Goal: Task Accomplishment & Management: Use online tool/utility

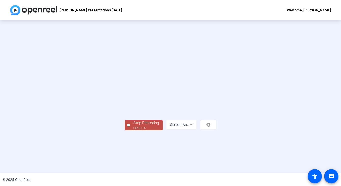
scroll to position [16, 0]
click at [134, 126] on div "Stop Recording" at bounding box center [146, 123] width 25 height 6
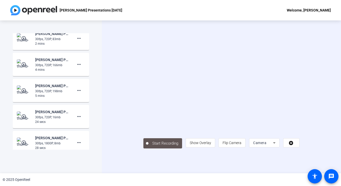
scroll to position [0, 0]
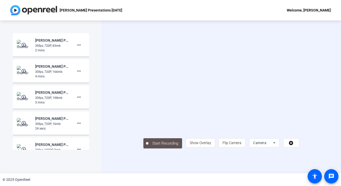
click at [197, 148] on div "Start Recording person Show Overlay flip Flip Camera Camera" at bounding box center [222, 142] width 156 height 11
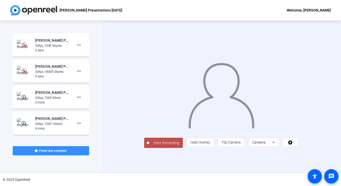
click at [29, 71] on img at bounding box center [24, 71] width 15 height 10
click at [78, 46] on mat-icon "more_horiz" at bounding box center [79, 45] width 6 height 6
click at [62, 67] on div at bounding box center [170, 93] width 341 height 186
click at [80, 71] on mat-icon "more_horiz" at bounding box center [79, 71] width 6 height 6
click at [84, 81] on span "Delete clip" at bounding box center [87, 82] width 20 height 6
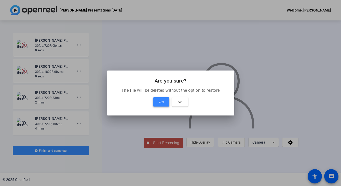
click at [164, 103] on span at bounding box center [161, 102] width 16 height 12
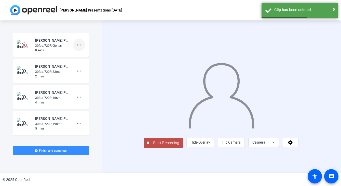
click at [79, 45] on mat-icon "more_horiz" at bounding box center [79, 45] width 6 height 6
click at [85, 55] on span "Delete clip" at bounding box center [87, 56] width 20 height 6
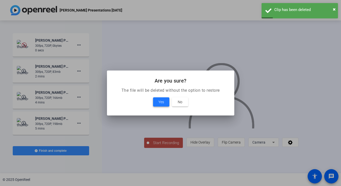
click at [164, 102] on span at bounding box center [161, 102] width 16 height 12
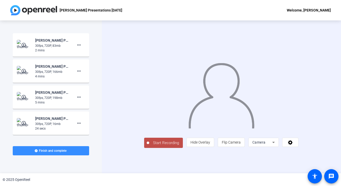
click at [266, 144] on span "Camera" at bounding box center [259, 142] width 13 height 4
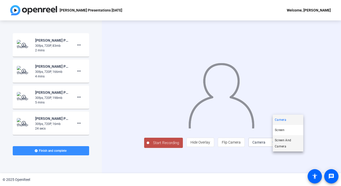
click at [285, 144] on span "Screen And Camera" at bounding box center [288, 143] width 27 height 12
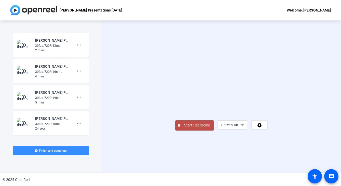
click at [180, 128] on span "Start Recording" at bounding box center [197, 125] width 34 height 6
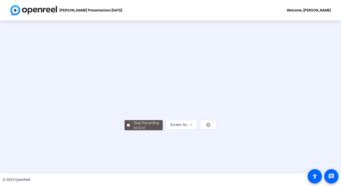
scroll to position [15, 0]
click at [134, 130] on div "00:26:44" at bounding box center [146, 127] width 25 height 5
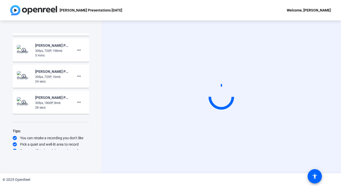
scroll to position [50, 0]
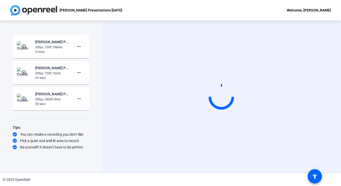
click at [210, 169] on div "Start Recording" at bounding box center [221, 96] width 239 height 152
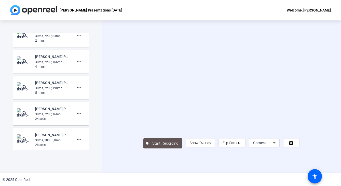
scroll to position [0, 0]
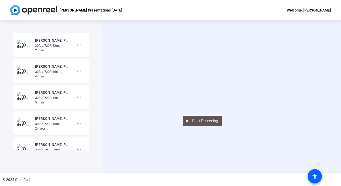
click at [319, 11] on div "Welcome, [PERSON_NAME]" at bounding box center [309, 10] width 44 height 6
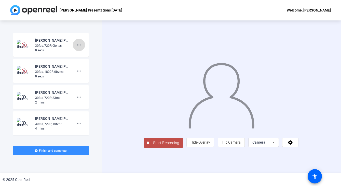
click at [79, 45] on mat-icon "more_horiz" at bounding box center [79, 45] width 6 height 6
click at [48, 47] on div at bounding box center [170, 93] width 341 height 186
click at [35, 45] on div "30fps, 720P, 0bytes" at bounding box center [52, 45] width 34 height 5
click at [23, 71] on img at bounding box center [24, 70] width 5 height 5
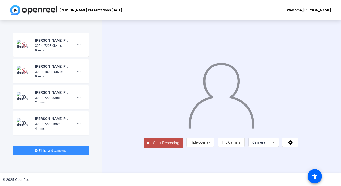
click at [23, 71] on img at bounding box center [24, 70] width 5 height 5
click at [25, 70] on mat-icon "play_circle_outline" at bounding box center [24, 70] width 6 height 5
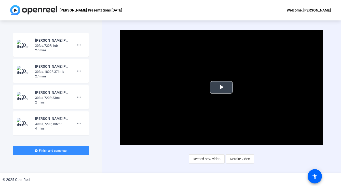
click at [222, 87] on span "Video Player" at bounding box center [222, 87] width 0 height 0
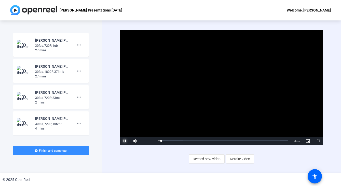
click at [125, 141] on span "Video Player" at bounding box center [125, 141] width 10 height 0
click at [206, 161] on span "Record new video" at bounding box center [207, 159] width 28 height 10
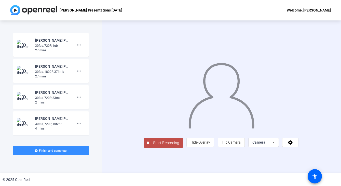
click at [149, 146] on span "Start Recording" at bounding box center [166, 143] width 34 height 6
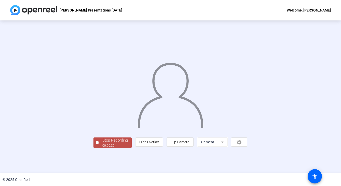
scroll to position [16, 0]
click at [102, 143] on div "Stop Recording" at bounding box center [114, 140] width 25 height 6
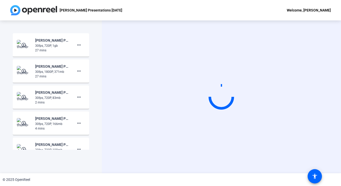
scroll to position [0, 0]
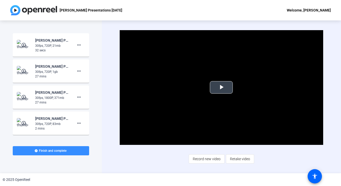
click at [222, 87] on span "Video Player" at bounding box center [222, 87] width 0 height 0
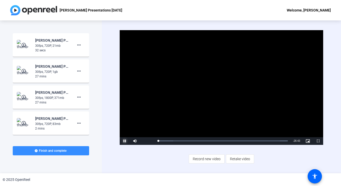
click at [125, 141] on span "Video Player" at bounding box center [125, 141] width 10 height 0
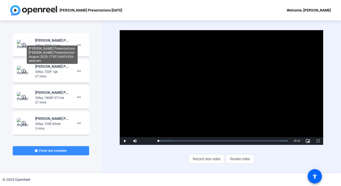
click at [40, 42] on div "Cynthia-August Presentations-Cynthia Presentations August 2025-1755124876536-we…" at bounding box center [52, 40] width 34 height 6
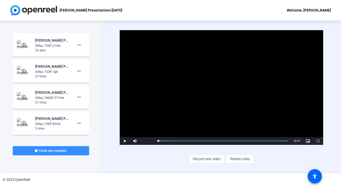
click at [25, 43] on mat-icon "play_circle_outline" at bounding box center [24, 44] width 6 height 5
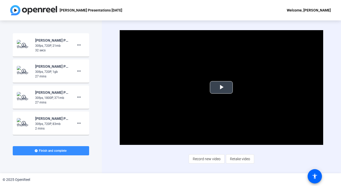
click at [222, 87] on span "Video Player" at bounding box center [222, 87] width 0 height 0
click at [147, 120] on video "Video Player" at bounding box center [221, 87] width 203 height 114
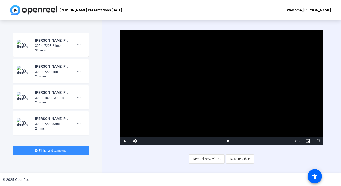
click at [147, 120] on video "Video Player" at bounding box center [221, 87] width 203 height 114
click at [25, 46] on mat-icon "play_circle_outline" at bounding box center [24, 44] width 6 height 5
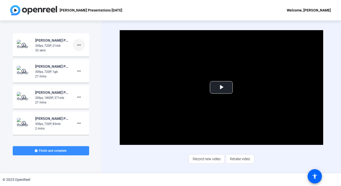
click at [80, 44] on mat-icon "more_horiz" at bounding box center [79, 45] width 6 height 6
click at [86, 55] on span "Delete clip" at bounding box center [87, 56] width 20 height 6
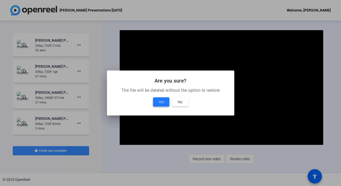
click at [159, 105] on span "Yes" at bounding box center [162, 102] width 6 height 6
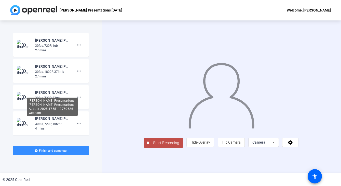
click at [52, 97] on div "[PERSON_NAME] Presentations-[PERSON_NAME] Presentations August 2025-17551197506…" at bounding box center [52, 106] width 51 height 18
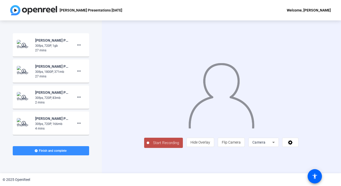
click at [144, 148] on button "Start Recording" at bounding box center [163, 142] width 39 height 10
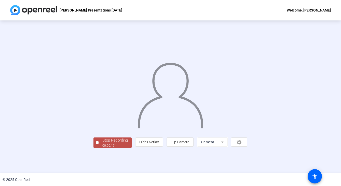
scroll to position [16, 0]
click at [102, 143] on div "Stop Recording" at bounding box center [114, 140] width 25 height 6
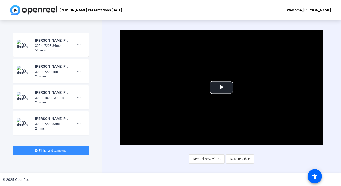
click at [146, 162] on div "Video Player is loading. Play Video Play Mute Current Time 0:00 / Duration 0:51…" at bounding box center [221, 96] width 203 height 133
click at [194, 159] on span "Record new video" at bounding box center [207, 159] width 28 height 10
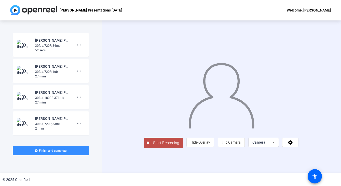
click at [272, 145] on div "Camera" at bounding box center [263, 142] width 20 height 6
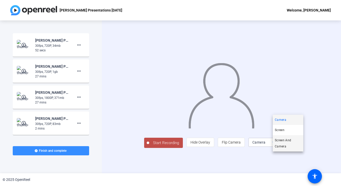
click at [281, 142] on span "Screen And Camera" at bounding box center [288, 143] width 27 height 12
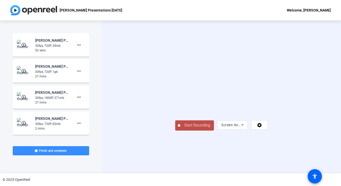
click at [180, 128] on span "Start Recording" at bounding box center [197, 125] width 34 height 6
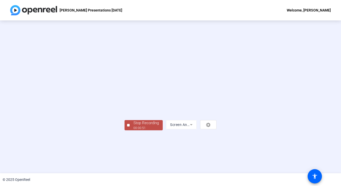
scroll to position [10, 0]
click at [130, 130] on span "Stop Recording 00:00:52" at bounding box center [146, 125] width 33 height 10
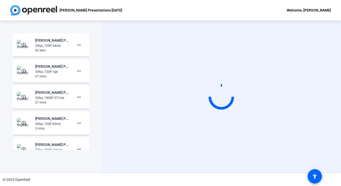
scroll to position [0, 0]
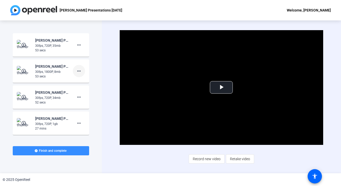
click at [79, 71] on mat-icon "more_horiz" at bounding box center [79, 71] width 6 height 6
click at [84, 81] on span "Delete clip" at bounding box center [87, 82] width 20 height 6
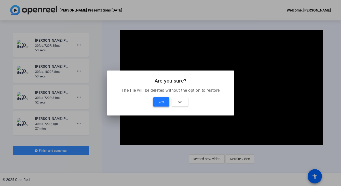
click at [166, 103] on span at bounding box center [161, 102] width 16 height 12
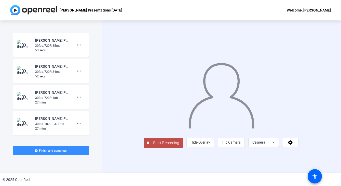
click at [266, 144] on span "Camera" at bounding box center [259, 142] width 13 height 4
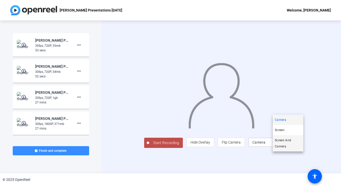
click at [282, 141] on span "Screen And Camera" at bounding box center [288, 143] width 27 height 12
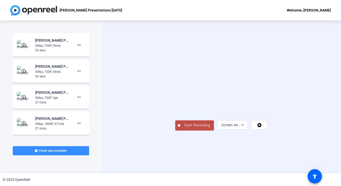
click at [180, 128] on span "Start Recording" at bounding box center [197, 125] width 34 height 6
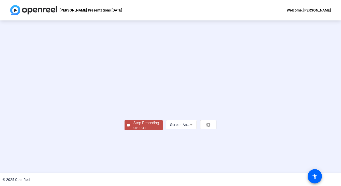
scroll to position [16, 0]
click at [134, 130] on div "00:00:34" at bounding box center [146, 127] width 25 height 5
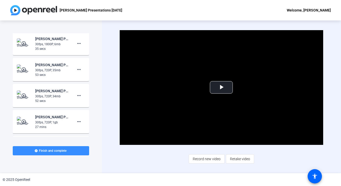
scroll to position [0, 0]
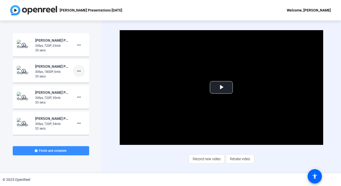
click at [80, 72] on mat-icon "more_horiz" at bounding box center [79, 71] width 6 height 6
click at [82, 80] on span "Delete clip" at bounding box center [87, 82] width 20 height 6
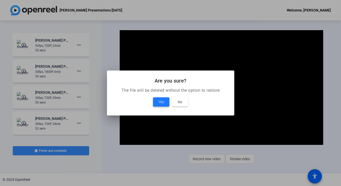
click at [161, 102] on span "Yes" at bounding box center [162, 102] width 6 height 6
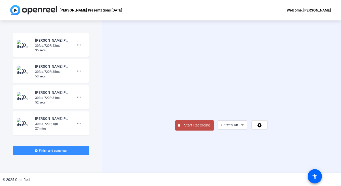
click at [180, 128] on span "Start Recording" at bounding box center [197, 125] width 34 height 6
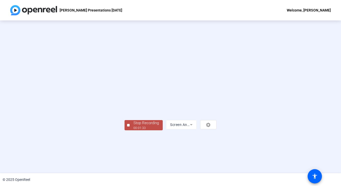
scroll to position [16, 0]
click at [134, 126] on div "Stop Recording" at bounding box center [146, 123] width 25 height 6
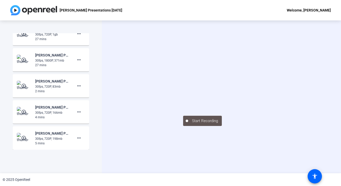
scroll to position [0, 0]
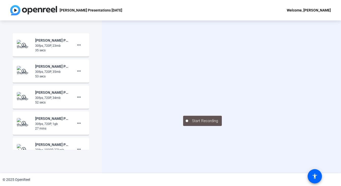
click at [183, 68] on video at bounding box center [221, 89] width 76 height 43
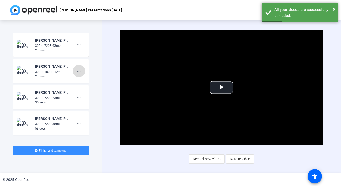
click at [79, 72] on mat-icon "more_horiz" at bounding box center [79, 71] width 6 height 6
click at [85, 80] on span "Delete clip" at bounding box center [87, 82] width 20 height 6
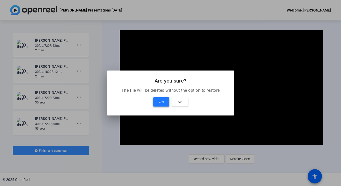
click at [158, 101] on span at bounding box center [161, 102] width 16 height 12
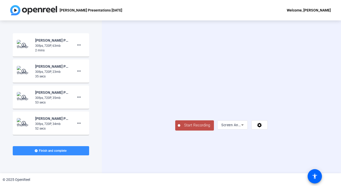
click at [180, 128] on span "Start Recording" at bounding box center [197, 125] width 34 height 6
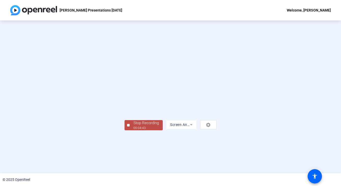
scroll to position [16, 0]
click at [134, 126] on div "Stop Recording" at bounding box center [146, 123] width 25 height 6
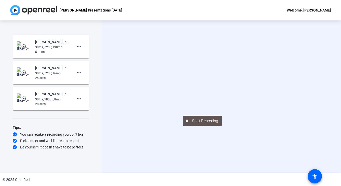
scroll to position [0, 0]
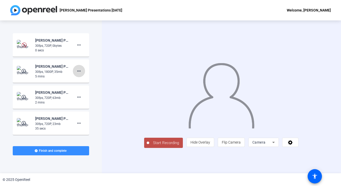
click at [78, 70] on mat-icon "more_horiz" at bounding box center [79, 71] width 6 height 6
click at [84, 80] on span "Delete clip" at bounding box center [87, 82] width 20 height 6
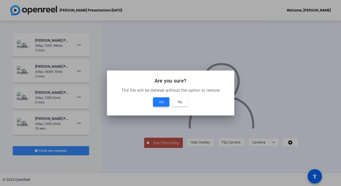
click at [163, 101] on span "Yes" at bounding box center [162, 102] width 6 height 6
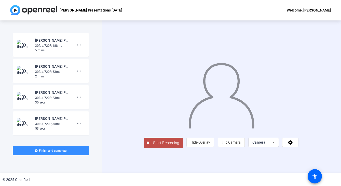
click at [277, 145] on icon at bounding box center [274, 142] width 6 height 6
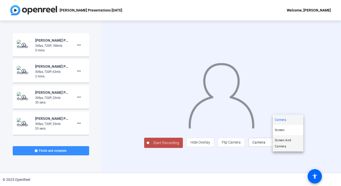
click at [286, 141] on span "Screen And Camera" at bounding box center [288, 143] width 27 height 12
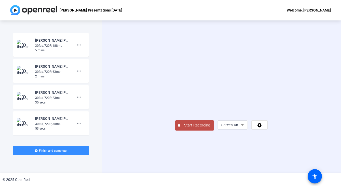
click at [180, 128] on span "Start Recording" at bounding box center [197, 125] width 34 height 6
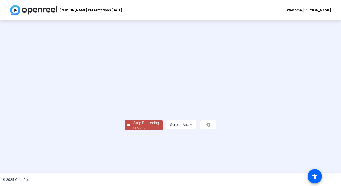
scroll to position [16, 0]
click at [134, 126] on div "Stop Recording" at bounding box center [146, 123] width 25 height 6
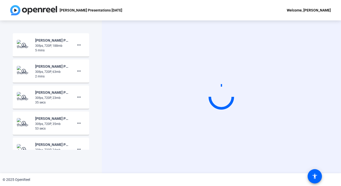
scroll to position [0, 0]
click at [196, 162] on div "Start Recording" at bounding box center [221, 96] width 239 height 152
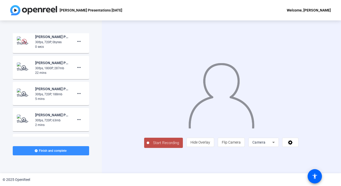
scroll to position [5, 0]
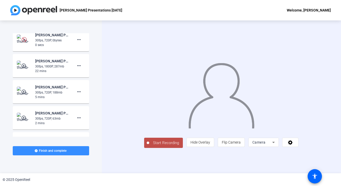
click at [42, 64] on div "30fps, 1800P, 287mb" at bounding box center [52, 66] width 34 height 5
click at [22, 65] on mat-icon "play_circle_outline" at bounding box center [24, 65] width 6 height 5
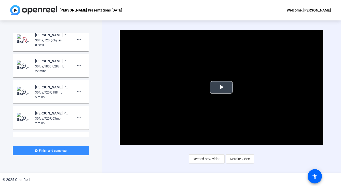
click at [222, 87] on span "Video Player" at bounding box center [222, 87] width 0 height 0
